Goal: Find specific page/section

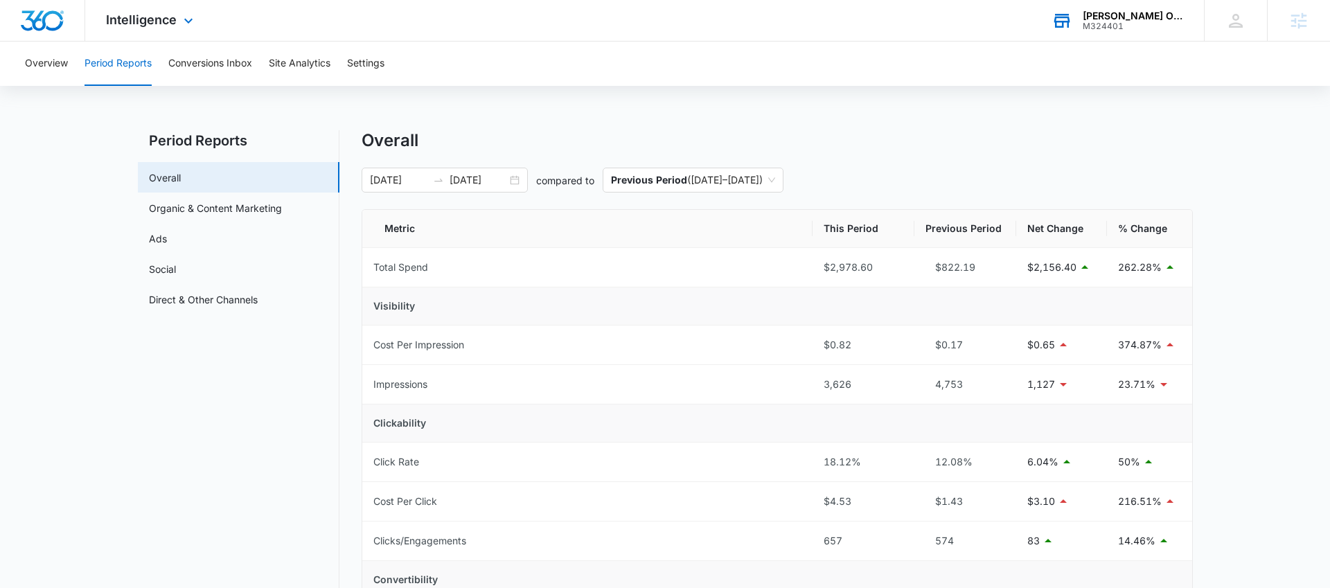
click at [1102, 16] on div "[PERSON_NAME] Occupational and Physical Therapy" at bounding box center [1133, 15] width 101 height 11
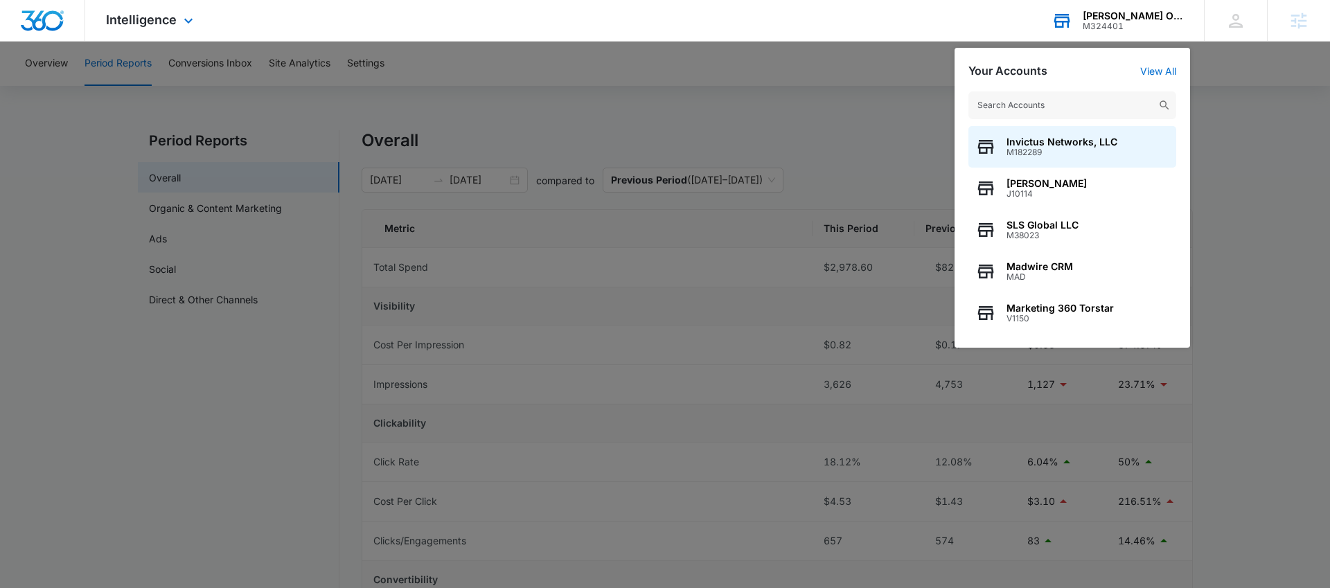
click at [1021, 94] on input "text" at bounding box center [1072, 105] width 208 height 28
click at [1021, 99] on input "text" at bounding box center [1072, 105] width 208 height 28
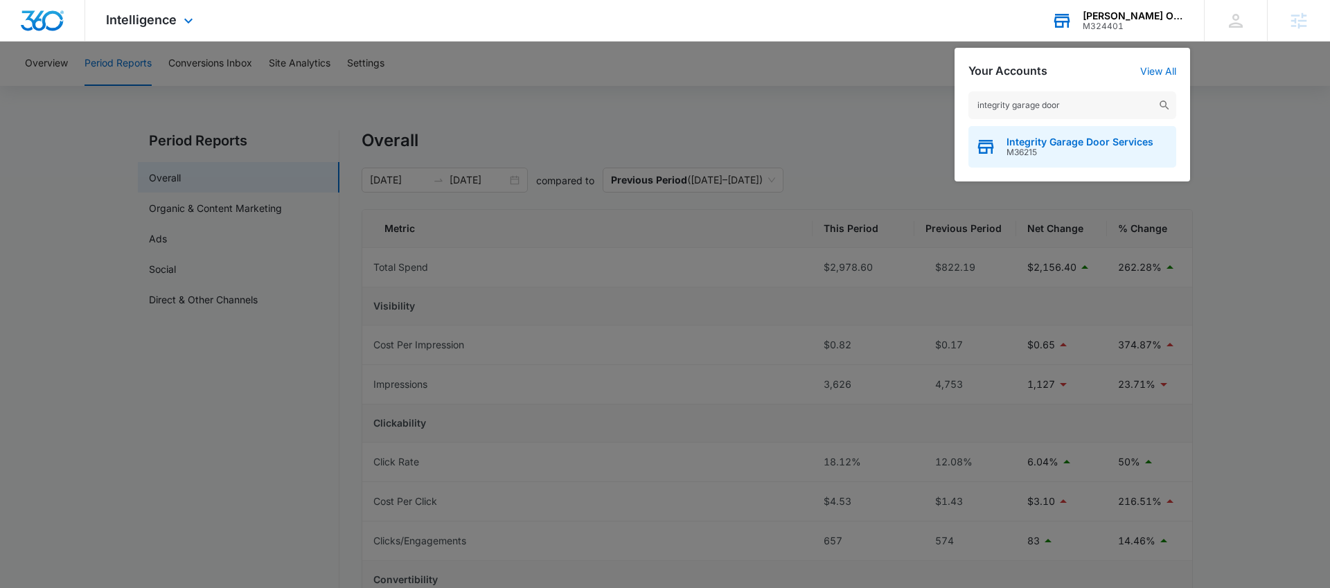
type input "integrity garage door"
click at [1006, 140] on span "Integrity Garage Door Services" at bounding box center [1079, 141] width 147 height 11
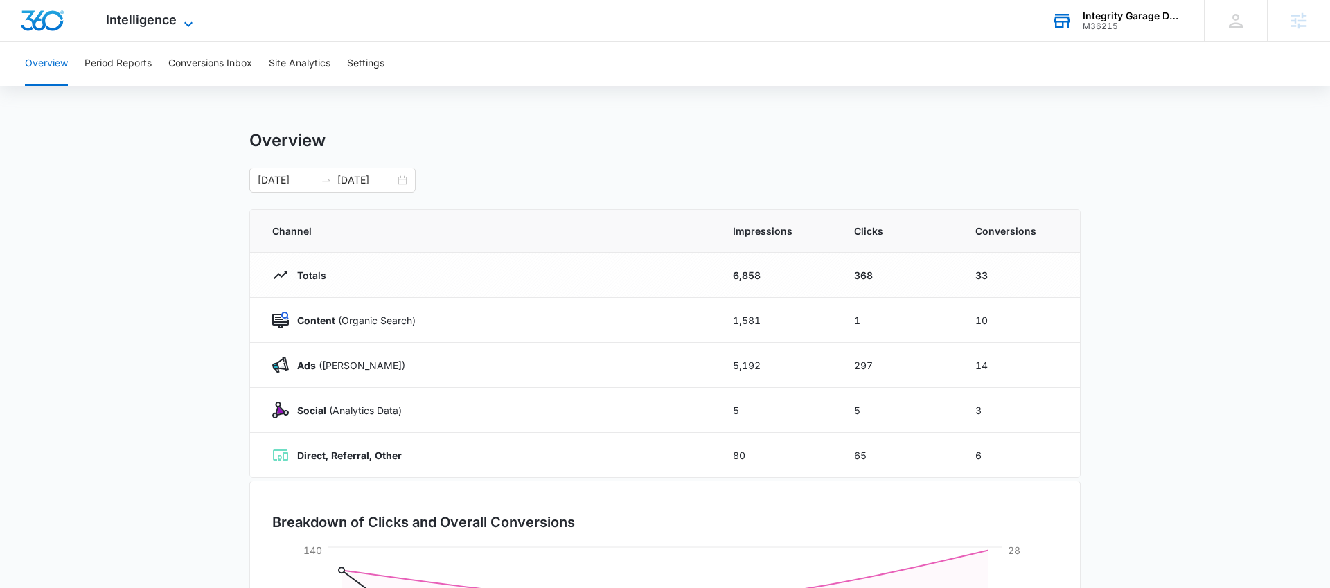
click at [158, 24] on span "Intelligence" at bounding box center [141, 19] width 71 height 15
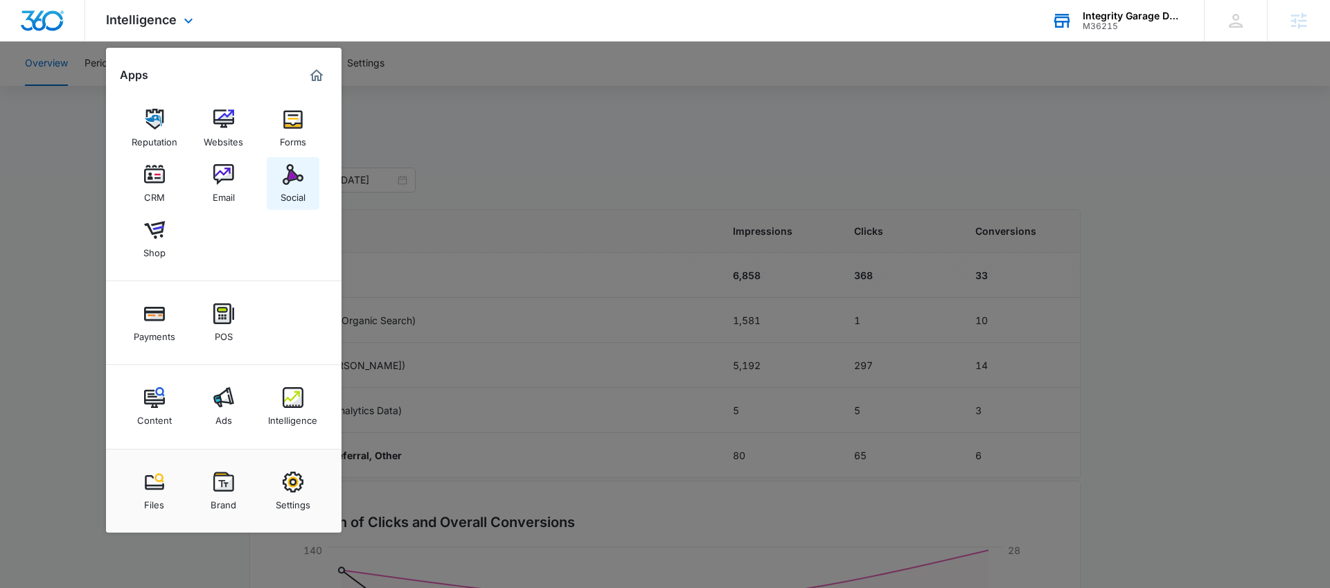
click at [299, 191] on div "Social" at bounding box center [293, 194] width 25 height 18
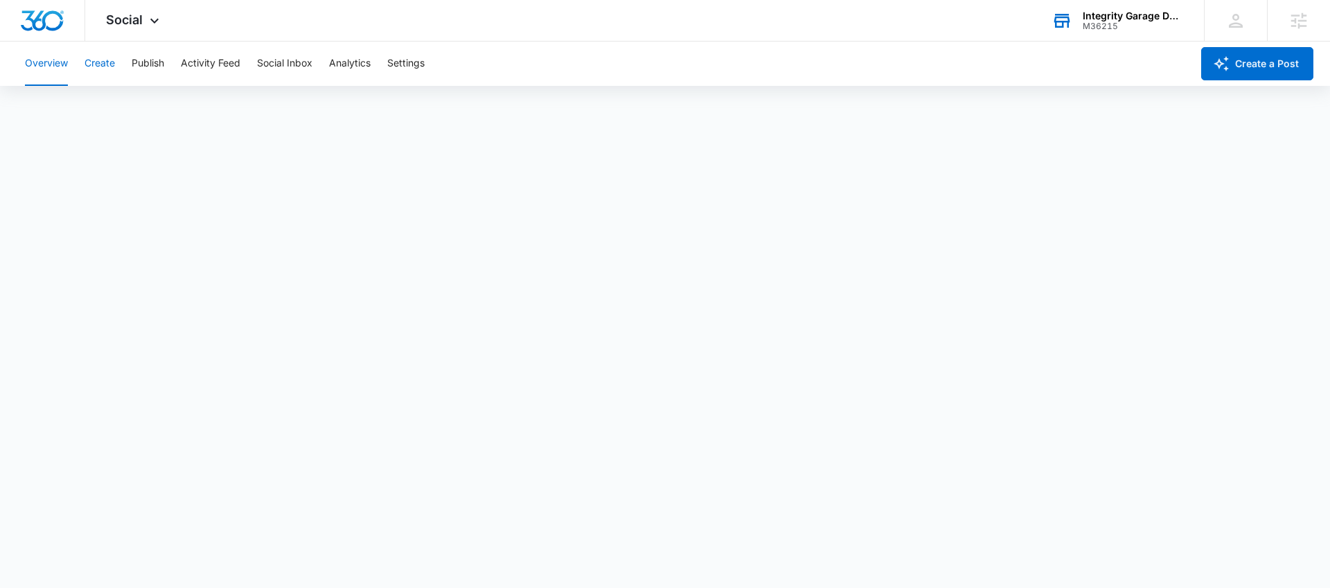
click at [97, 66] on button "Create" at bounding box center [100, 64] width 30 height 44
